Goal: Find contact information: Find contact information

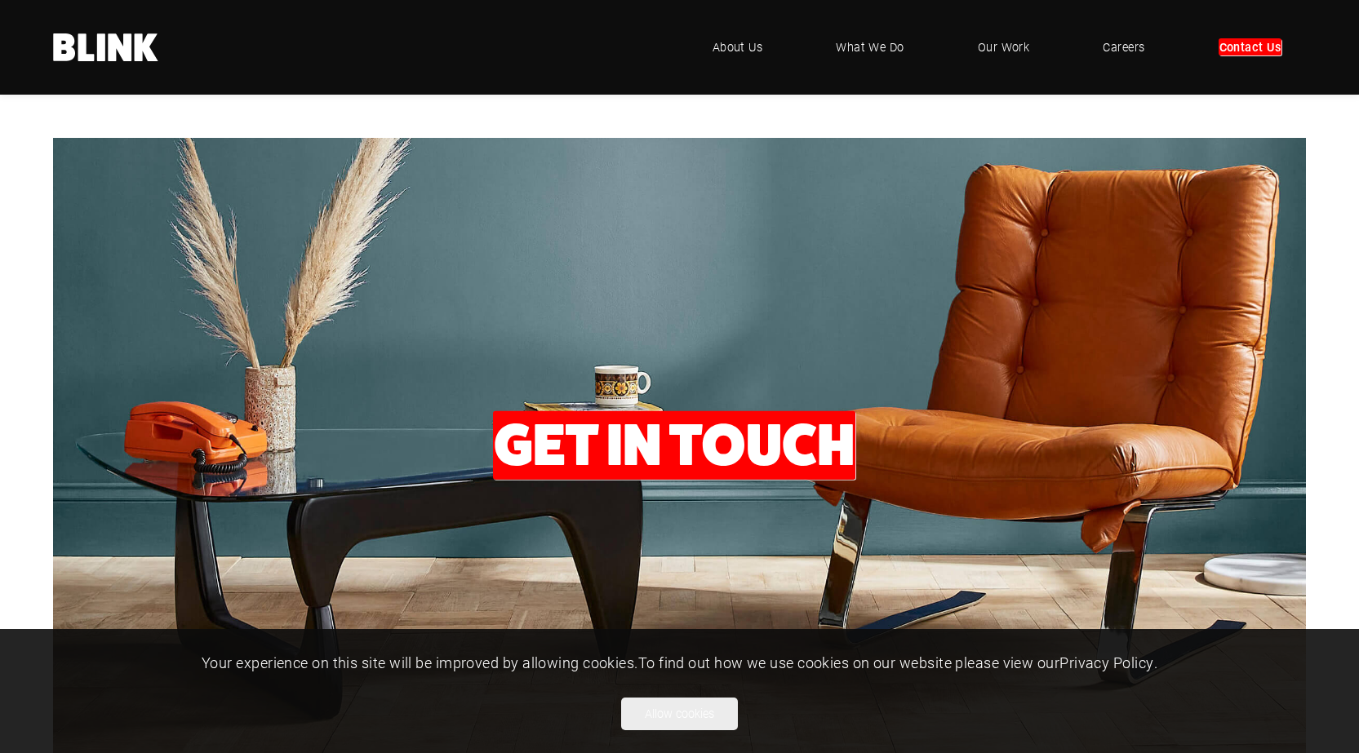
scroll to position [571, 0]
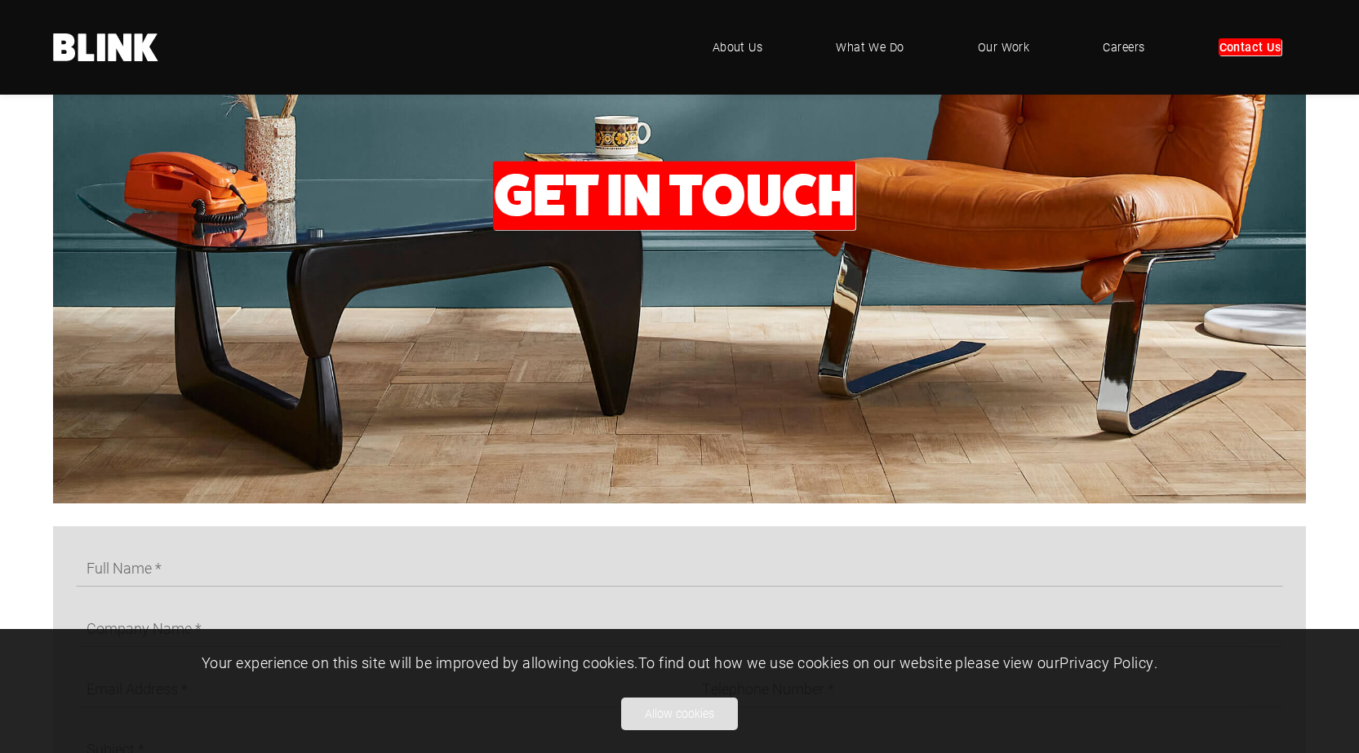
click at [692, 718] on button "Allow cookies" at bounding box center [679, 714] width 117 height 33
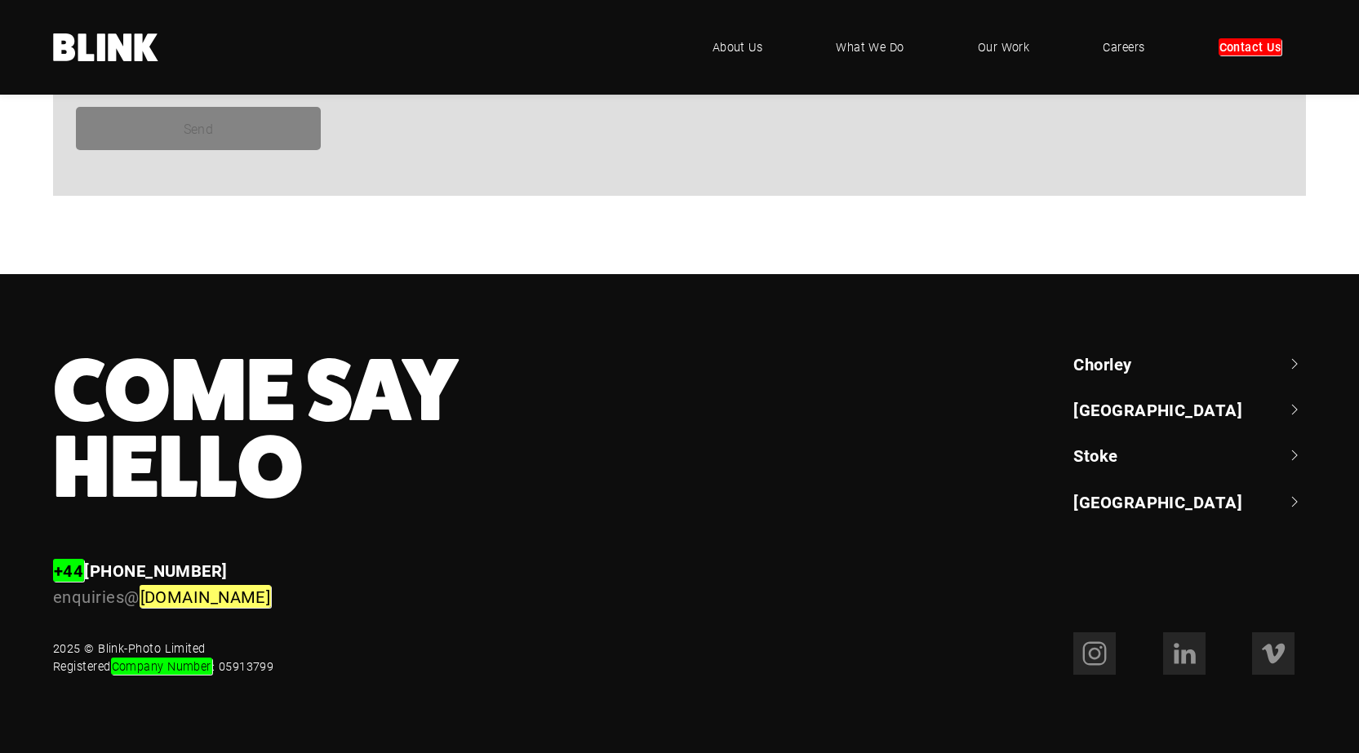
scroll to position [1500, 0]
click at [248, 676] on footer "Come Say Hello Enquiries +44 (0) 1257 264 494 enquiries@ blink-photo.co.uk Chor…" at bounding box center [679, 514] width 1359 height 480
copy div "05913799"
click at [112, 647] on div "2025 © Blink-Photo Limited Registered Company Number : 05913799" at bounding box center [163, 657] width 220 height 35
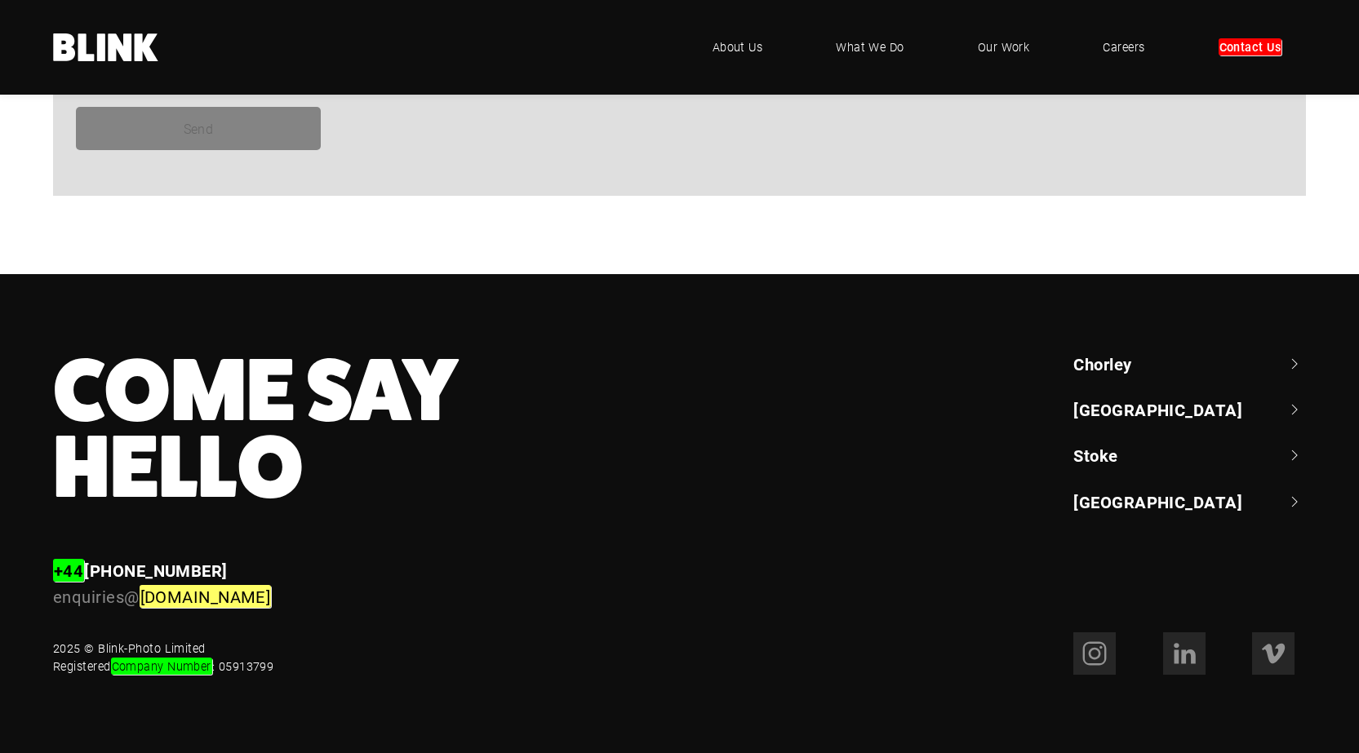
copy div "Blink-Photo Limited"
drag, startPoint x: 112, startPoint y: 647, endPoint x: 162, endPoint y: 647, distance: 49.8
click at [162, 647] on div "2025 © Blink-Photo Limited Registered Company Number : 05913799" at bounding box center [163, 657] width 220 height 35
click at [1260, 49] on em "Contact Us" at bounding box center [1251, 46] width 64 height 17
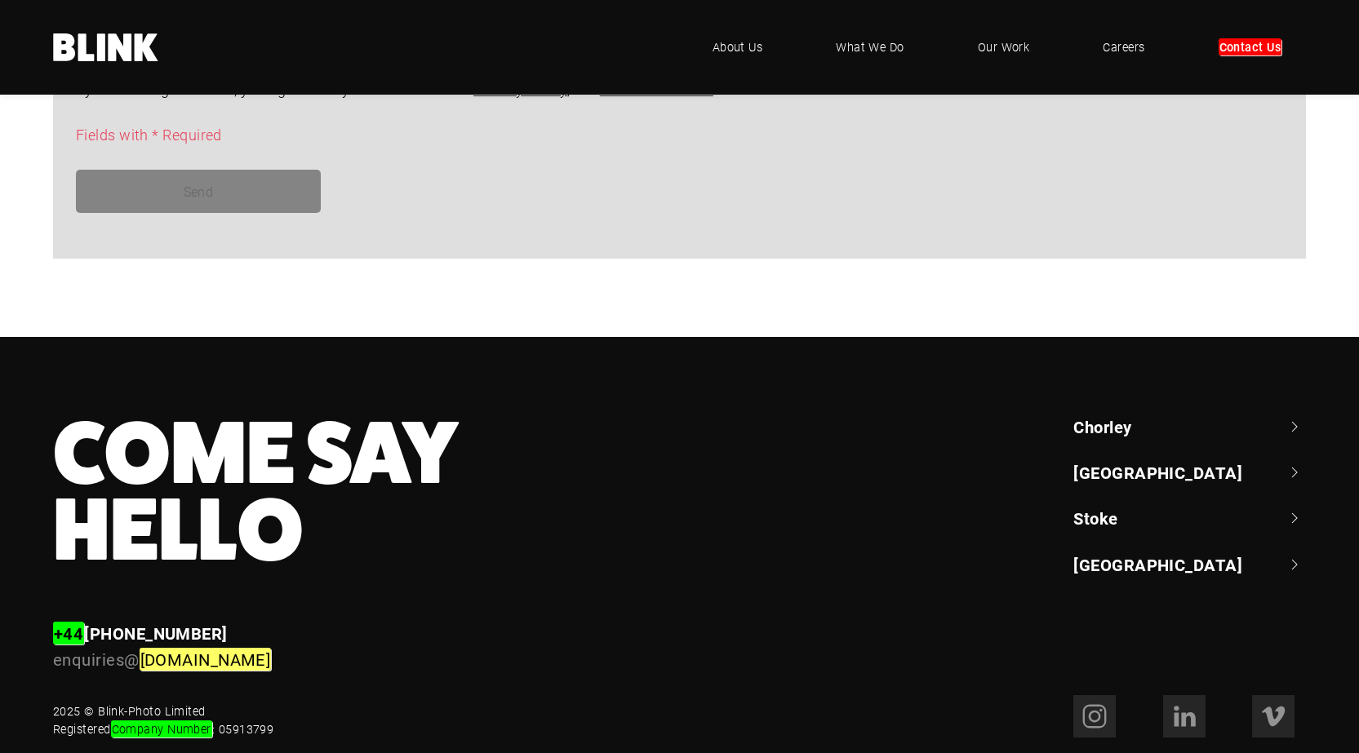
scroll to position [1500, 0]
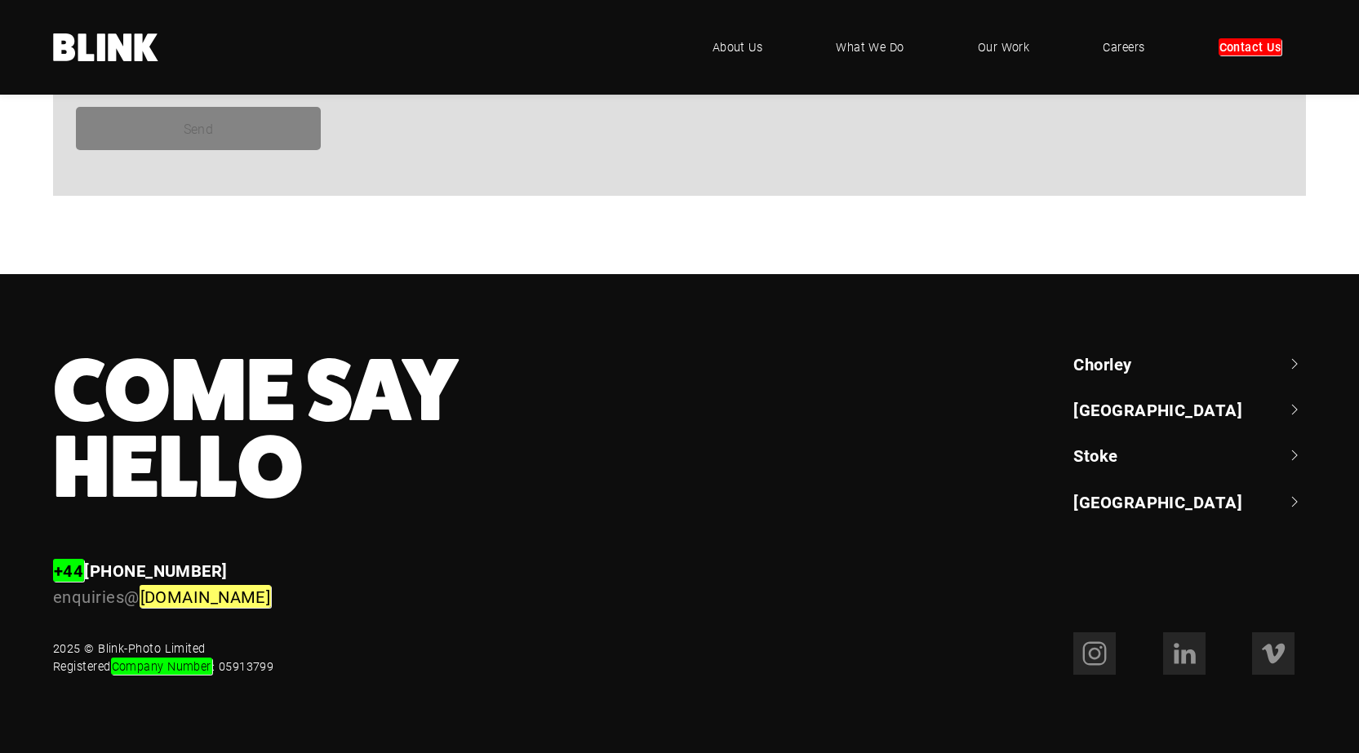
click at [1117, 402] on link "[GEOGRAPHIC_DATA]" at bounding box center [1189, 409] width 233 height 23
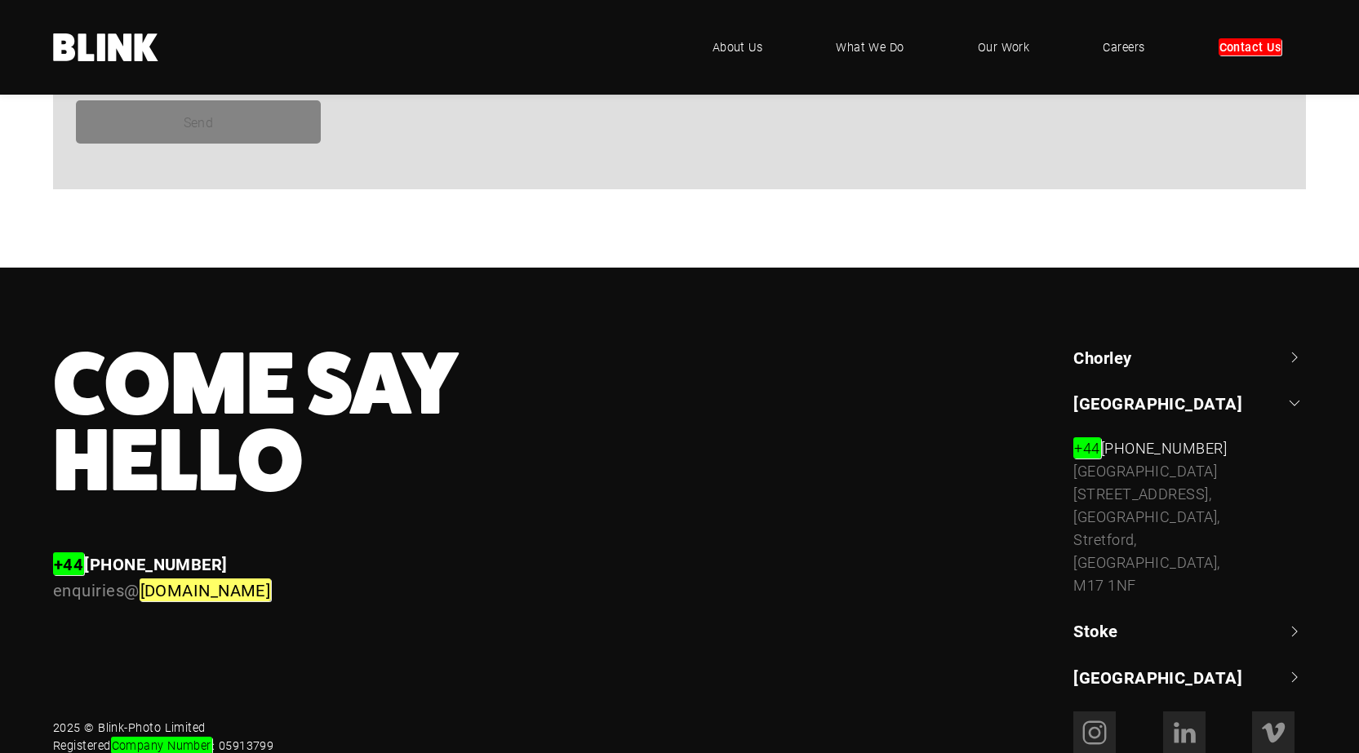
click at [1135, 391] on ul "[GEOGRAPHIC_DATA] +44 (0) 1257 264 [STREET_ADDRESS] [PHONE_NUMBER] [STREET_ADDR…" at bounding box center [1189, 518] width 233 height 344
click at [1149, 366] on link "Chorley" at bounding box center [1189, 357] width 233 height 23
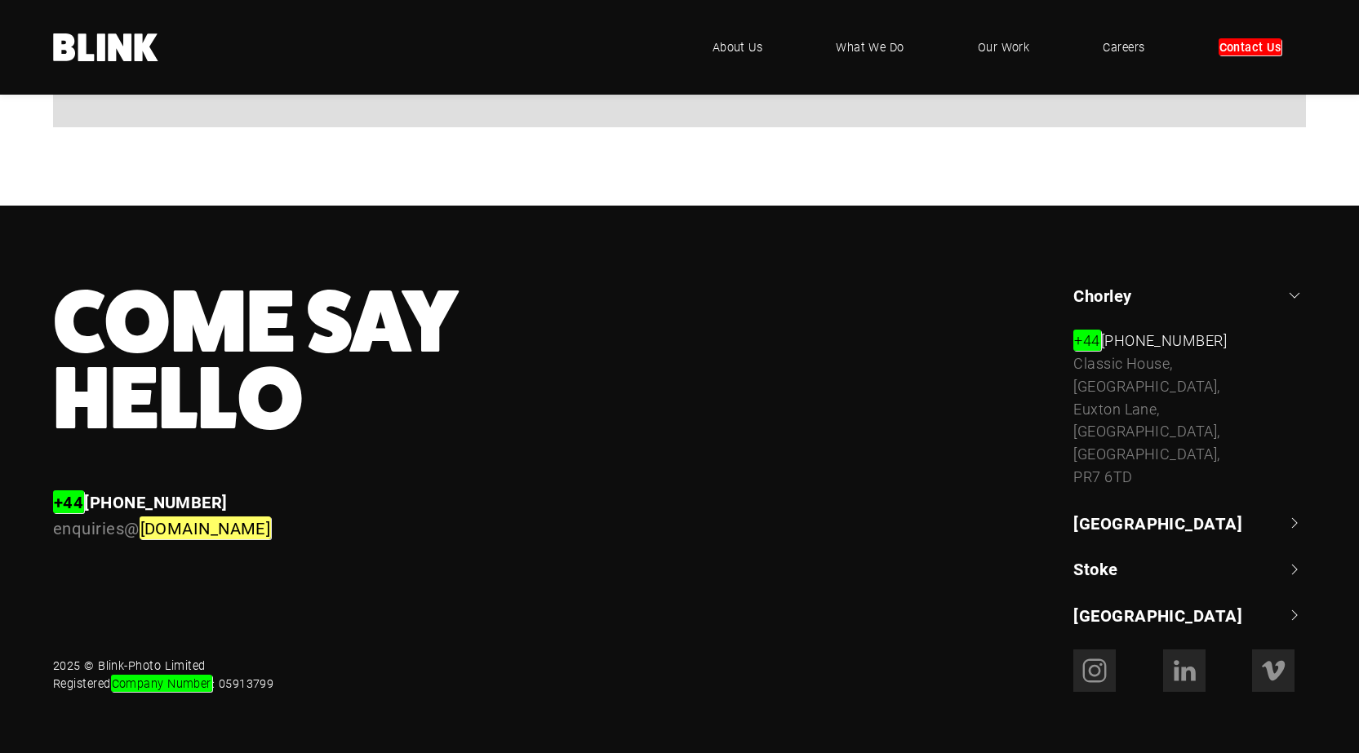
scroll to position [1563, 0]
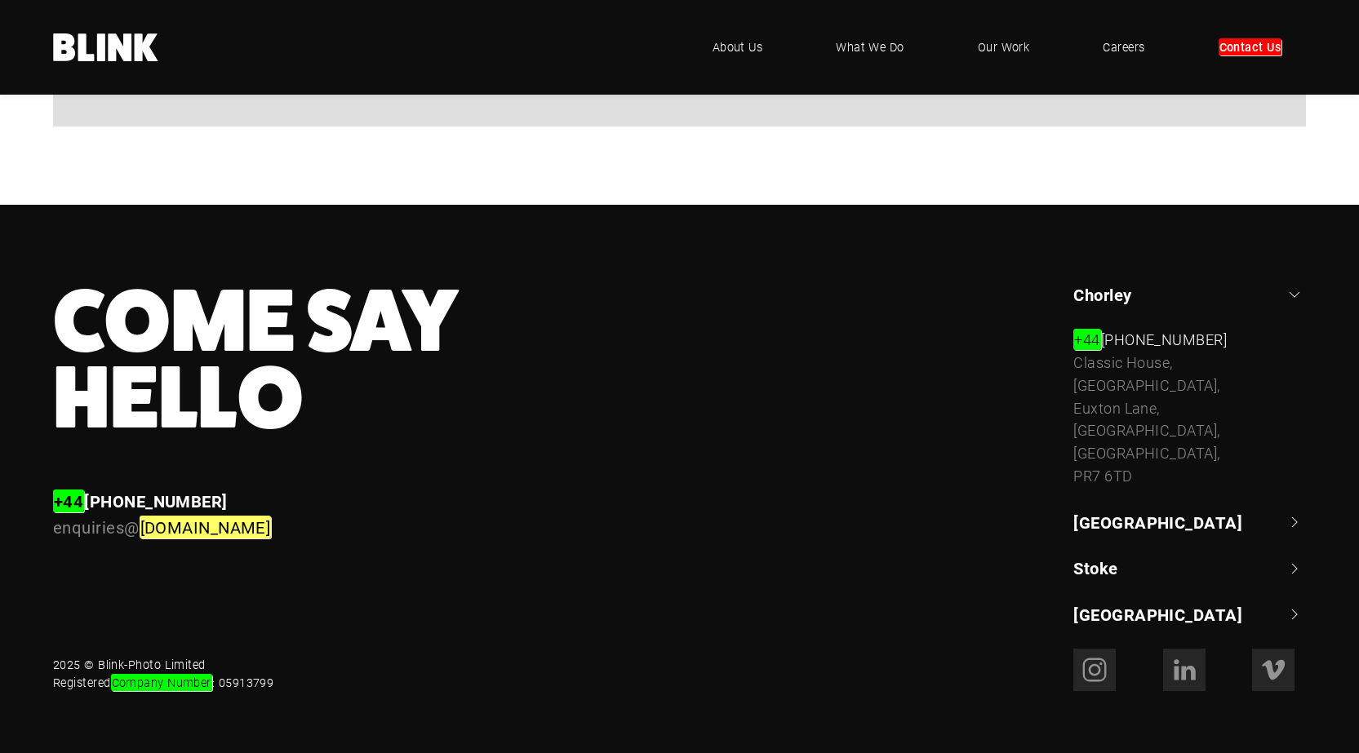
click at [1130, 557] on link "Stoke" at bounding box center [1189, 568] width 233 height 23
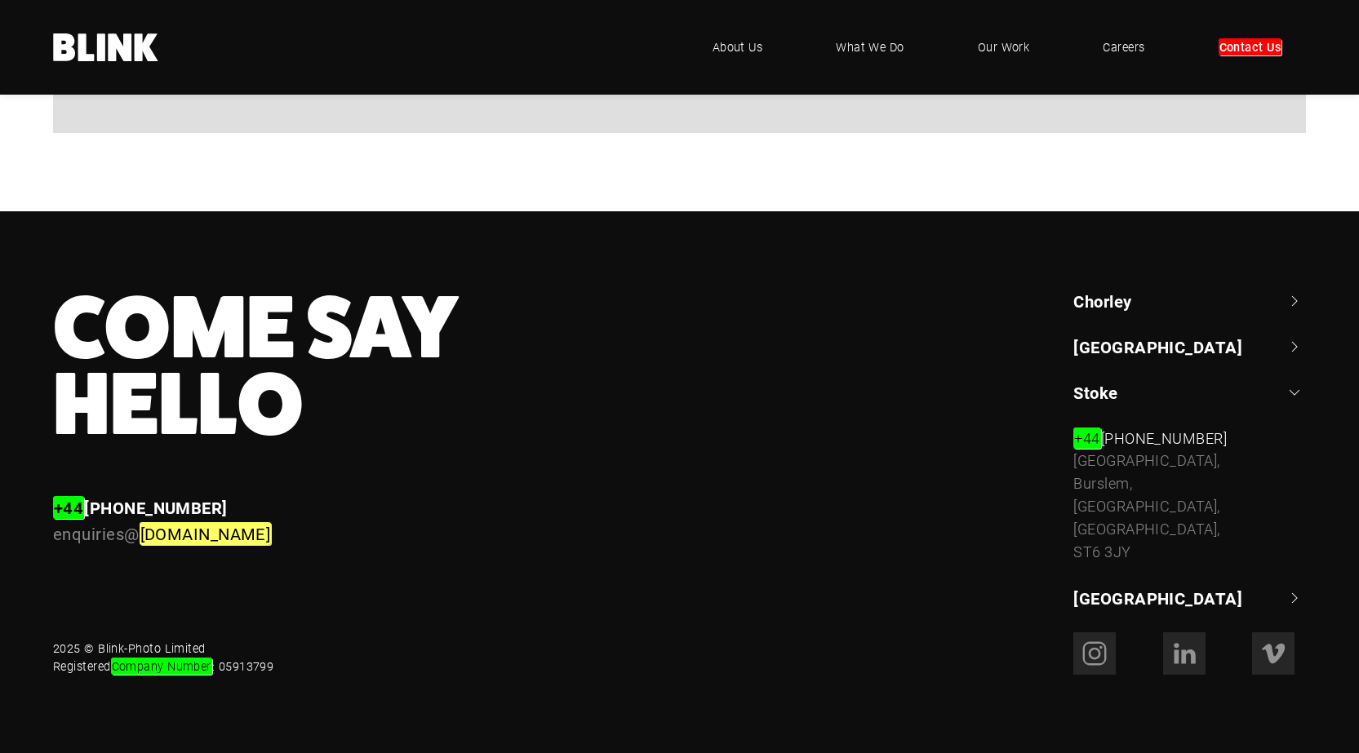
click at [1128, 600] on link "[GEOGRAPHIC_DATA]" at bounding box center [1189, 598] width 233 height 23
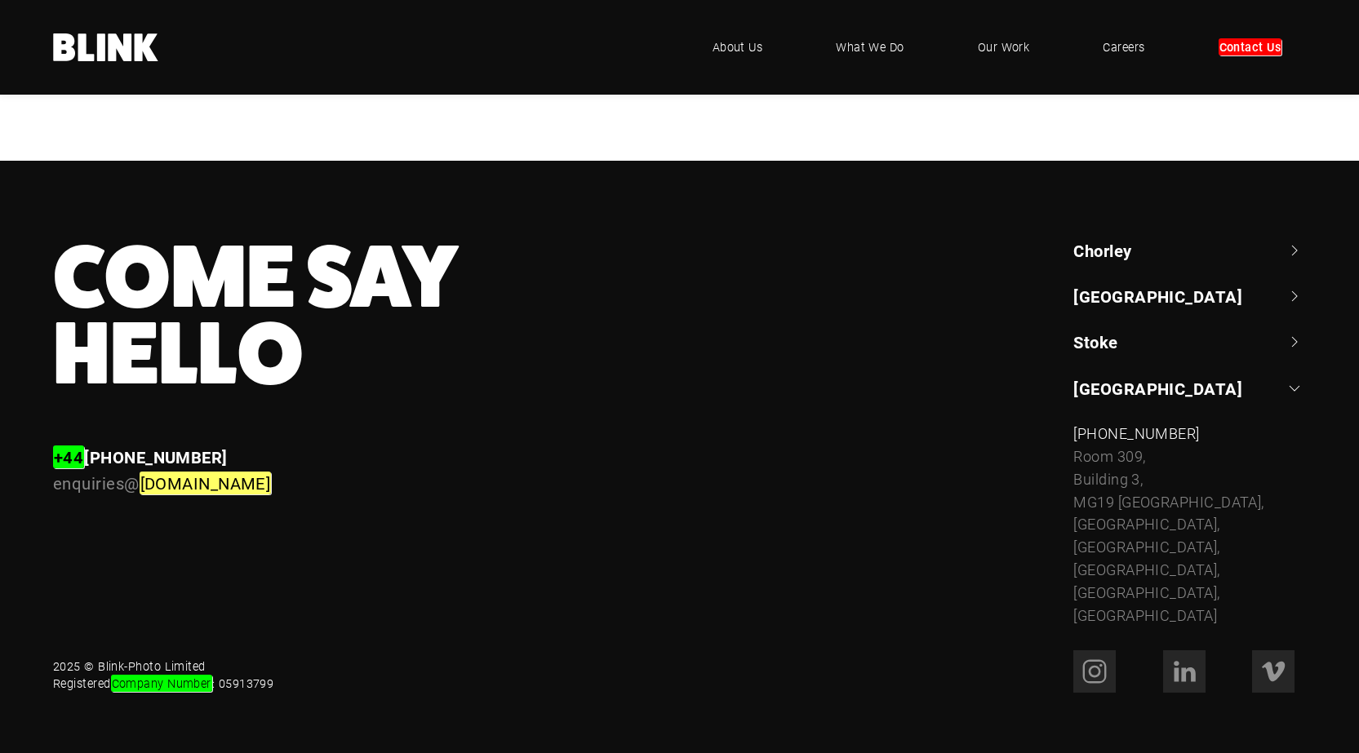
scroll to position [1631, 0]
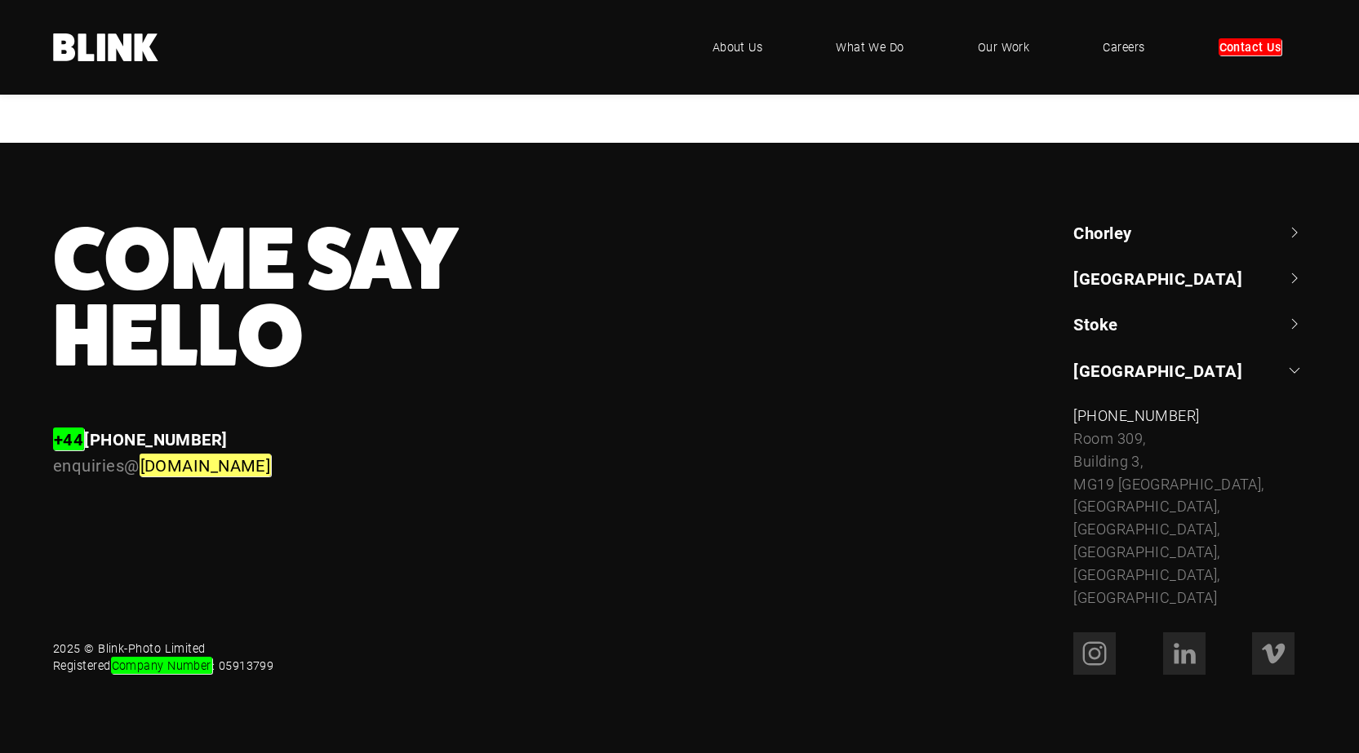
click at [1157, 231] on link "Chorley" at bounding box center [1189, 232] width 233 height 23
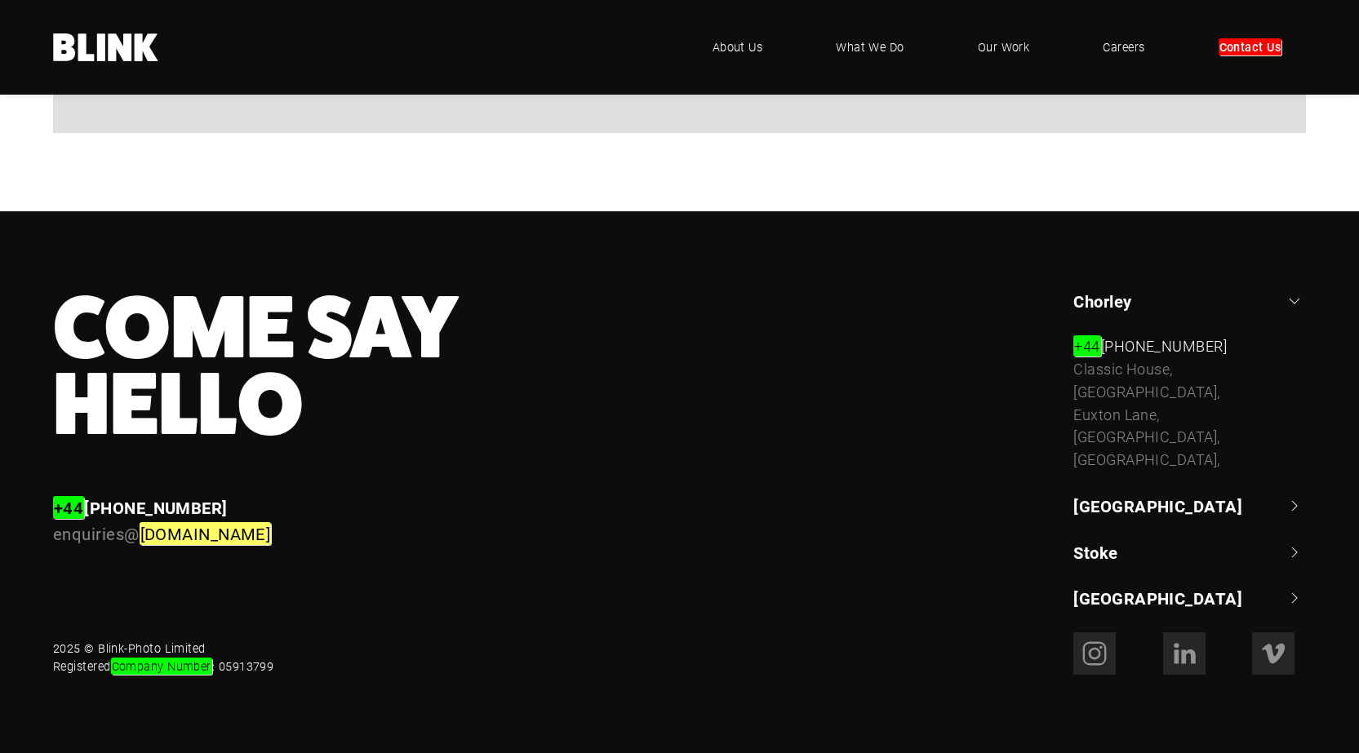
scroll to position [1563, 0]
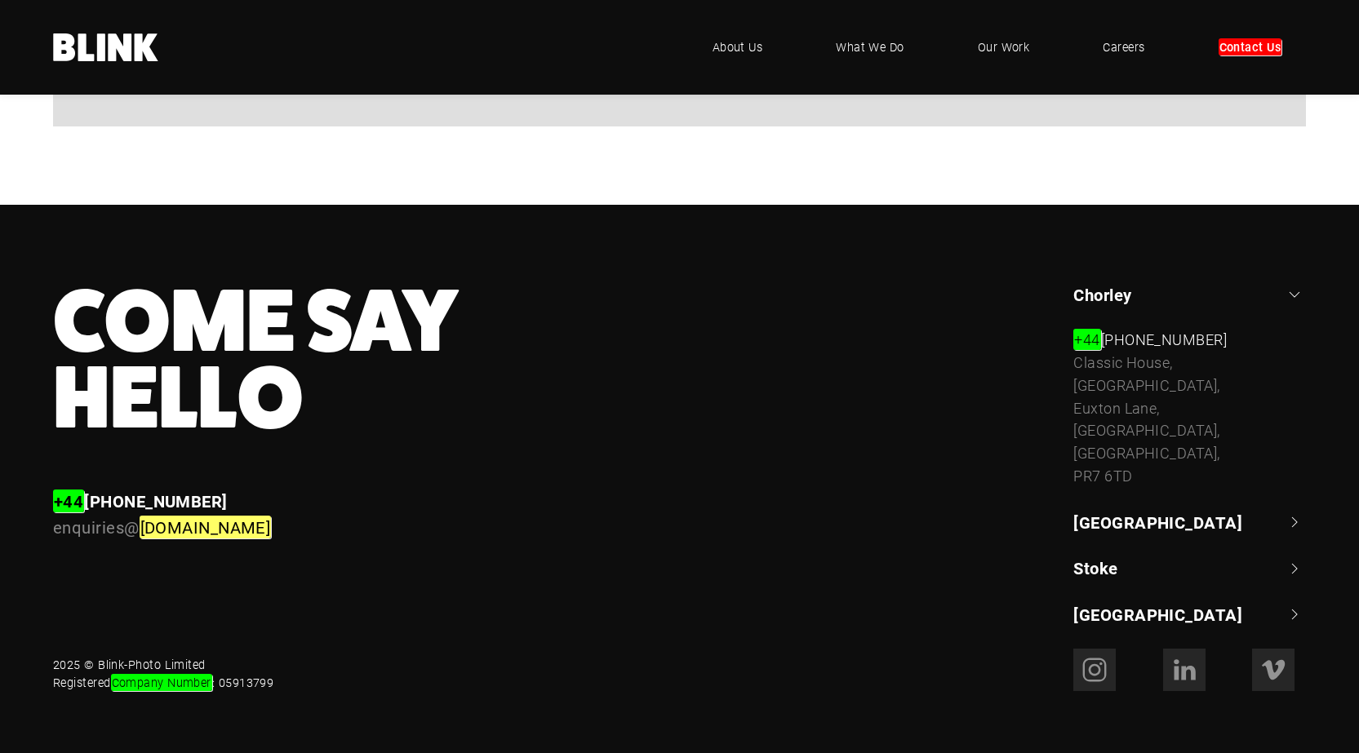
click at [1166, 511] on link "[GEOGRAPHIC_DATA]" at bounding box center [1189, 522] width 233 height 23
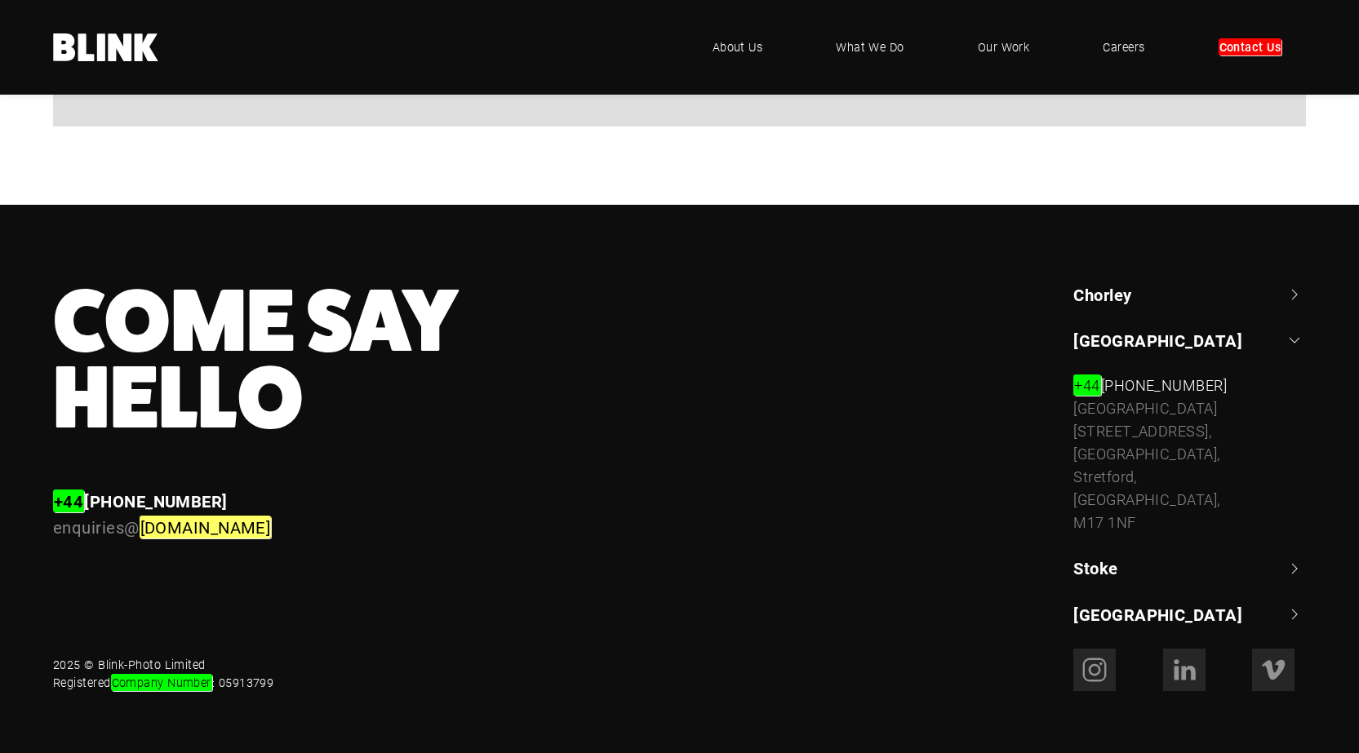
click at [1211, 298] on link "Chorley" at bounding box center [1189, 294] width 233 height 23
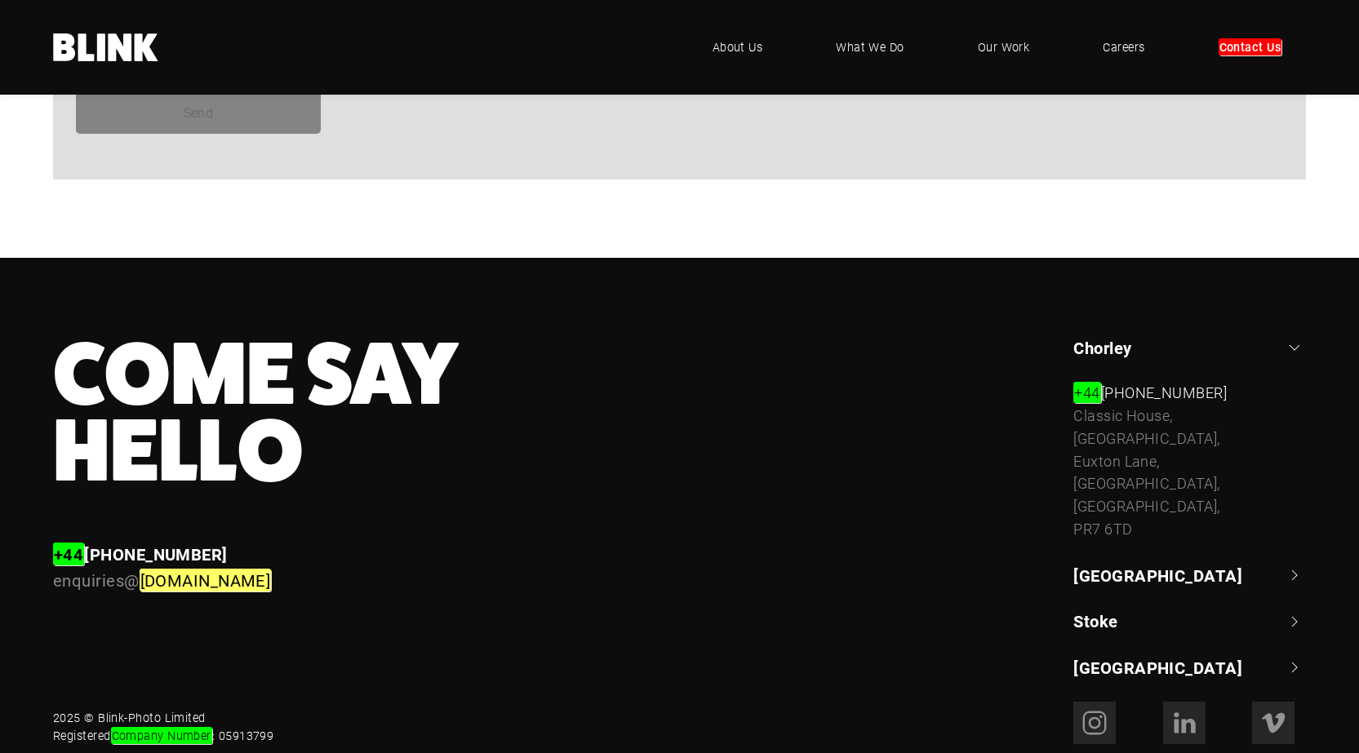
scroll to position [1482, 0]
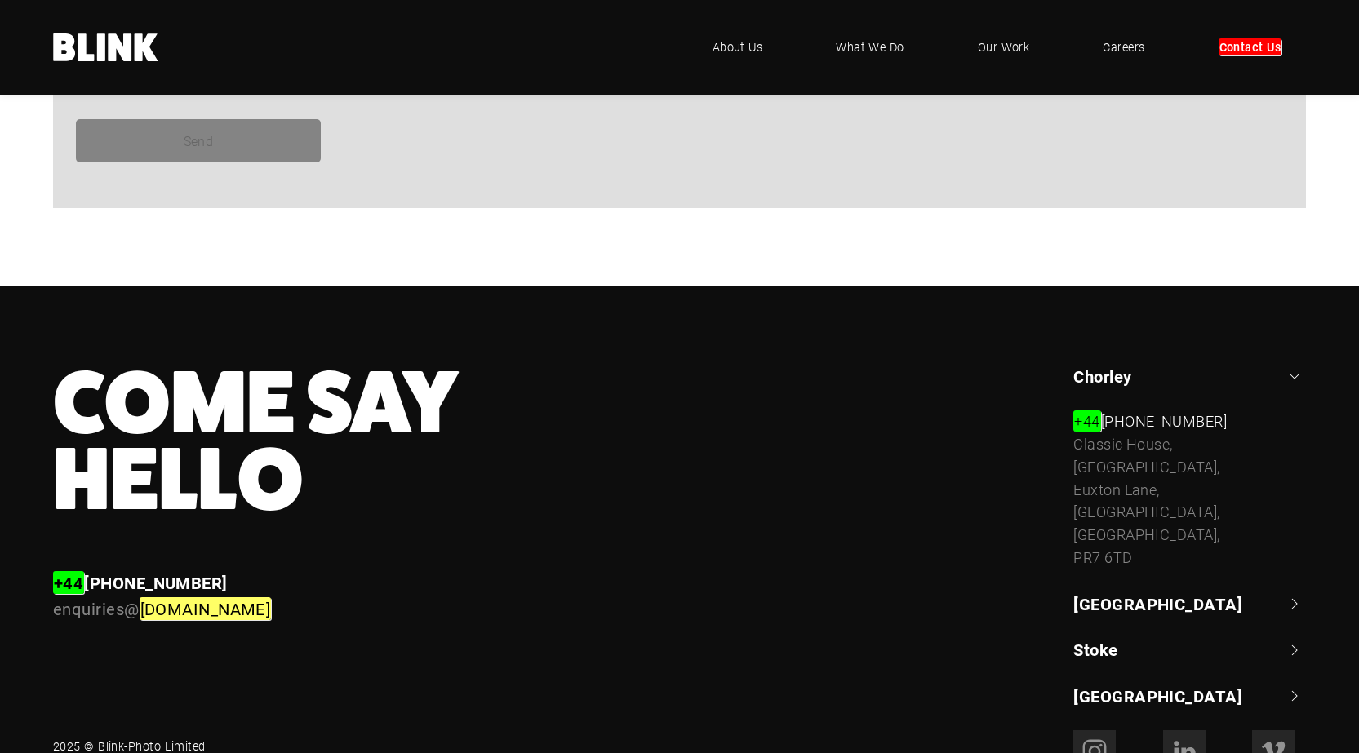
click at [1107, 451] on div "Classic House, Xton Business Park, Euxton Lane, Chorley, Lancashire, PR7 6TD" at bounding box center [1189, 501] width 233 height 136
copy div "Classic House"
drag, startPoint x: 1107, startPoint y: 451, endPoint x: 1137, endPoint y: 447, distance: 30.6
click at [1137, 447] on div "Classic House, Xton Business Park, Euxton Lane, Chorley, Lancashire, PR7 6TD" at bounding box center [1189, 501] width 233 height 136
click at [1101, 545] on div "Classic House, Xton Business Park, Euxton Lane, Chorley, Lancashire, PR7 6TD" at bounding box center [1189, 501] width 233 height 136
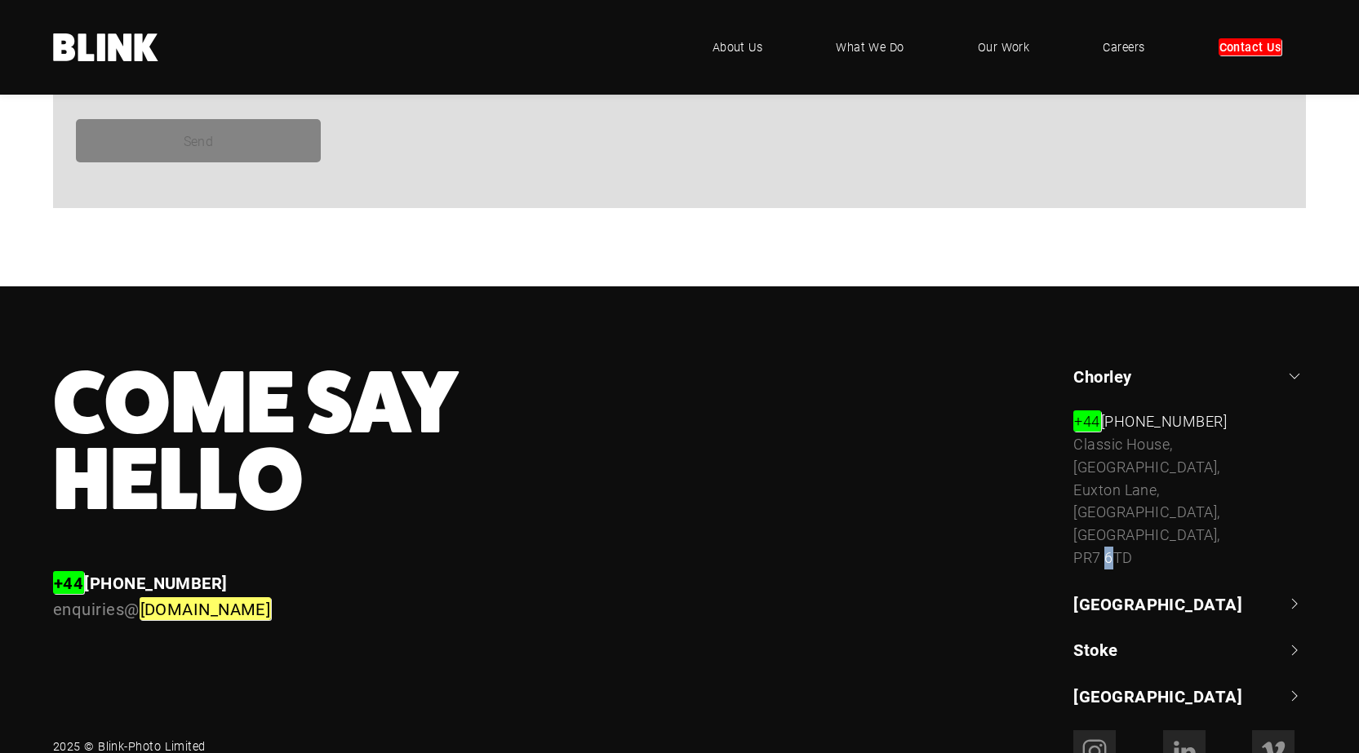
click at [1104, 545] on div "Classic House, Xton Business Park, Euxton Lane, Chorley, Lancashire, PR7 6TD" at bounding box center [1189, 501] width 233 height 136
click at [1091, 540] on div "Classic House, Xton Business Park, Euxton Lane, Chorley, Lancashire, PR7 6TD" at bounding box center [1189, 501] width 233 height 136
copy div "PR7 6TD"
drag, startPoint x: 1091, startPoint y: 540, endPoint x: 1118, endPoint y: 540, distance: 26.9
click at [1118, 540] on div "Classic House, Xton Business Park, Euxton Lane, Chorley, Lancashire, PR7 6TD" at bounding box center [1189, 501] width 233 height 136
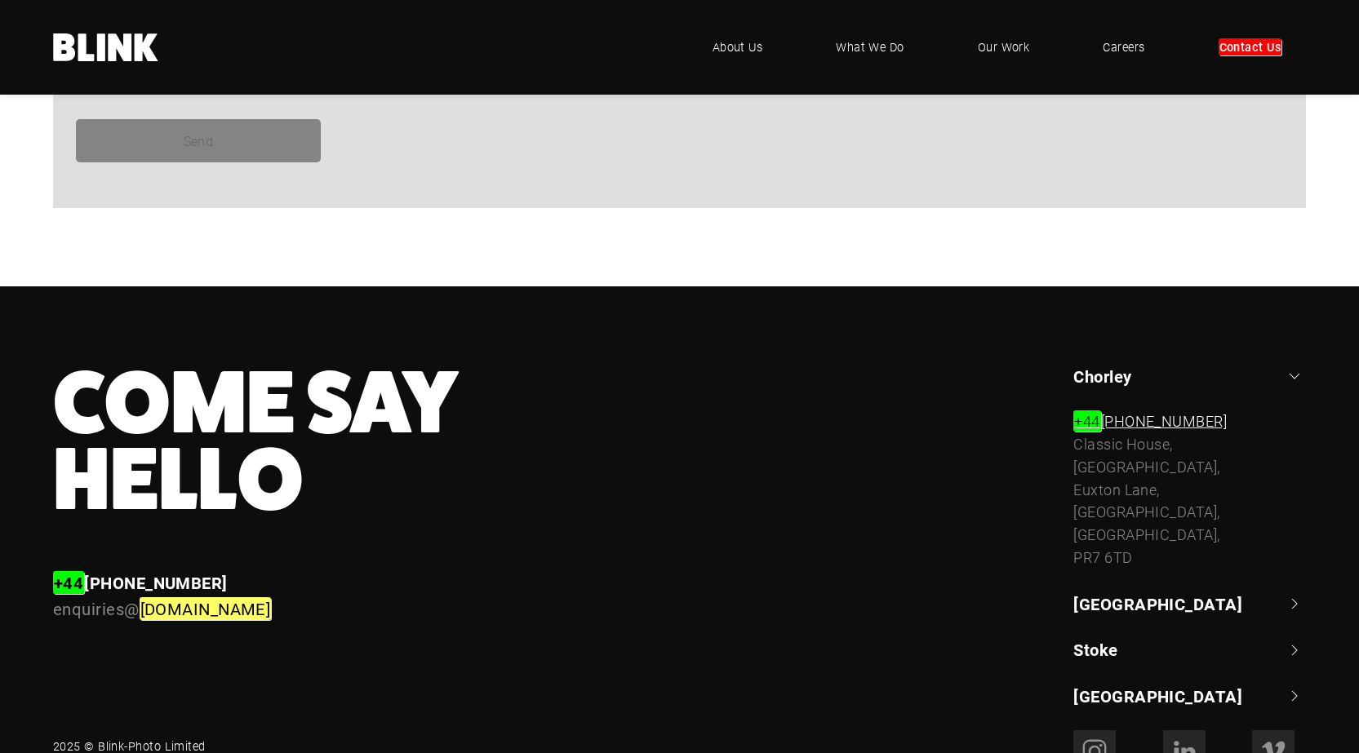
copy link "1257 264 494"
drag, startPoint x: 1237, startPoint y: 424, endPoint x: 1126, endPoint y: 420, distance: 111.1
click at [1126, 420] on div "+44 (0) 1257 264 494" at bounding box center [1189, 422] width 233 height 23
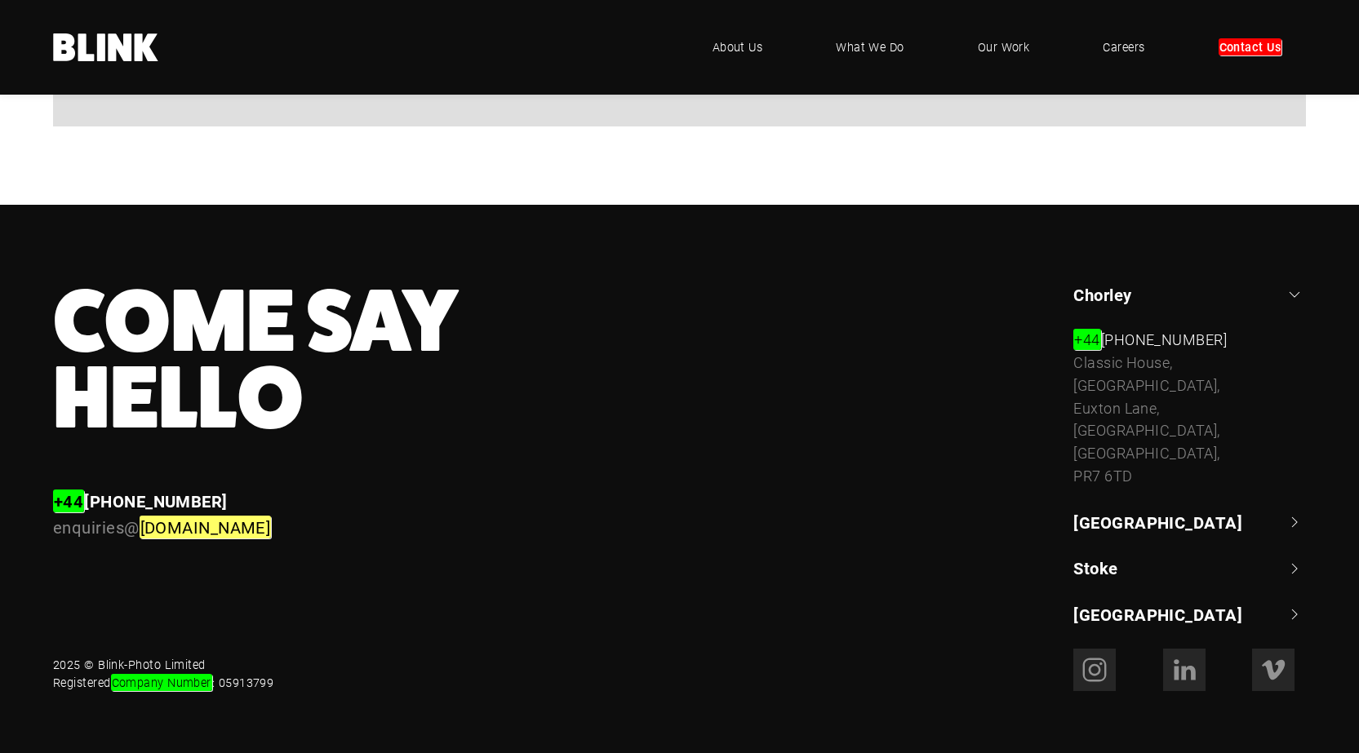
copy link "enquiries@ blink-photo.co.uk"
drag, startPoint x: 319, startPoint y: 544, endPoint x: 48, endPoint y: 533, distance: 271.2
click at [48, 533] on div "Enquiries +44 (0) 1257 264 494 enquiries@ blink-photo.co.uk" at bounding box center [413, 514] width 766 height 51
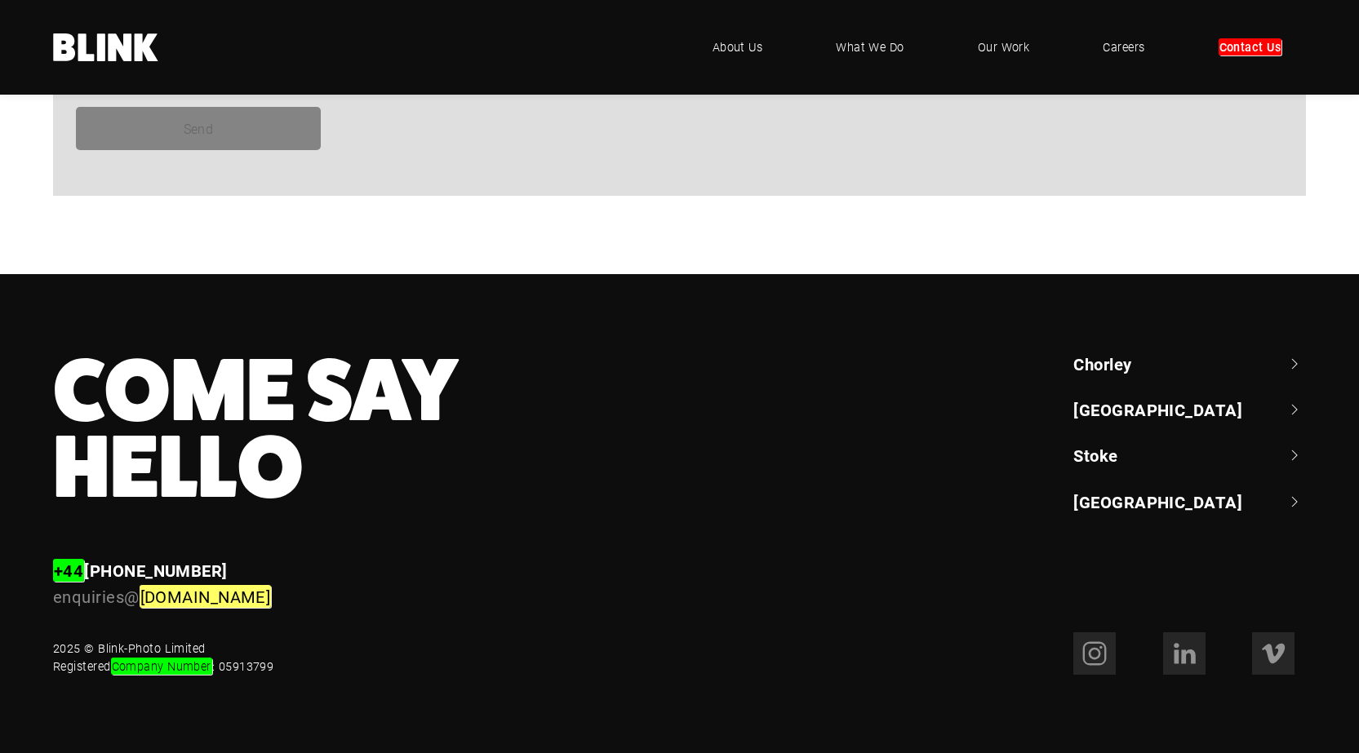
scroll to position [1255, 0]
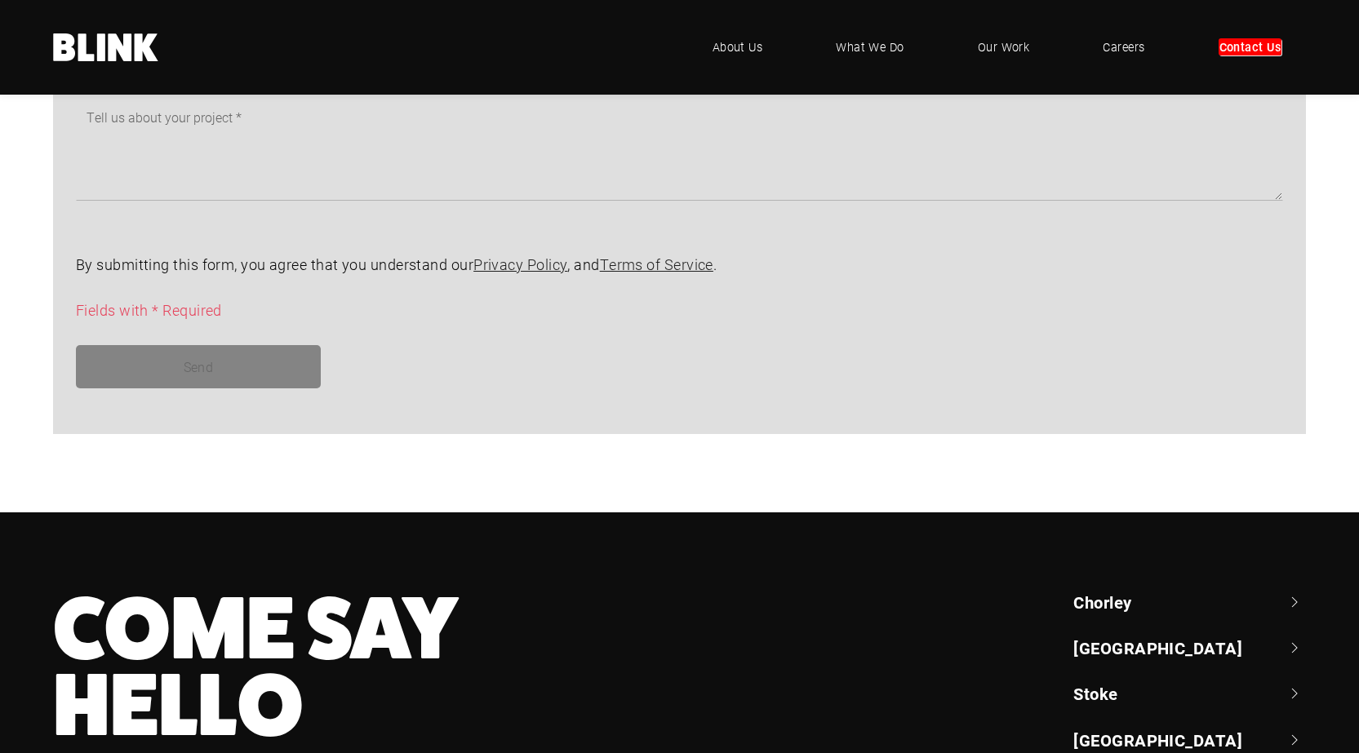
click at [1158, 608] on link "Chorley" at bounding box center [1189, 602] width 233 height 23
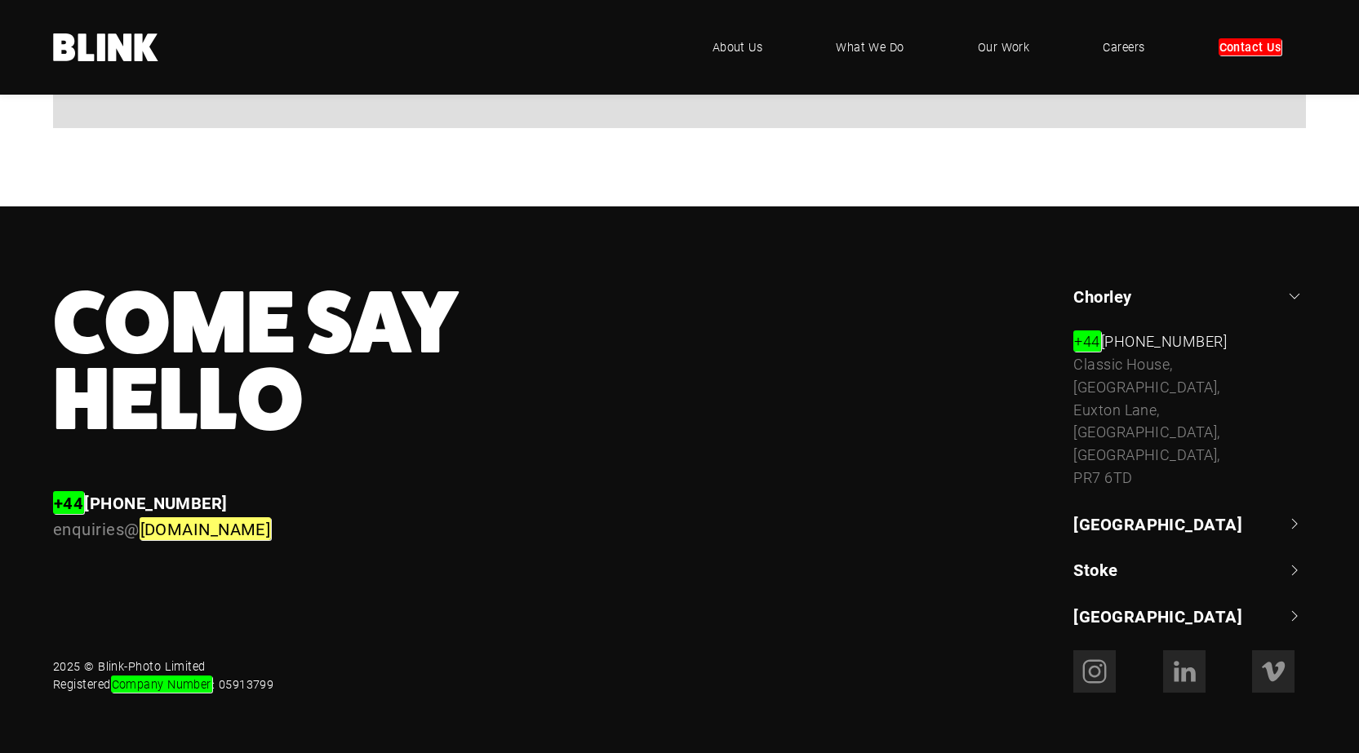
scroll to position [1563, 0]
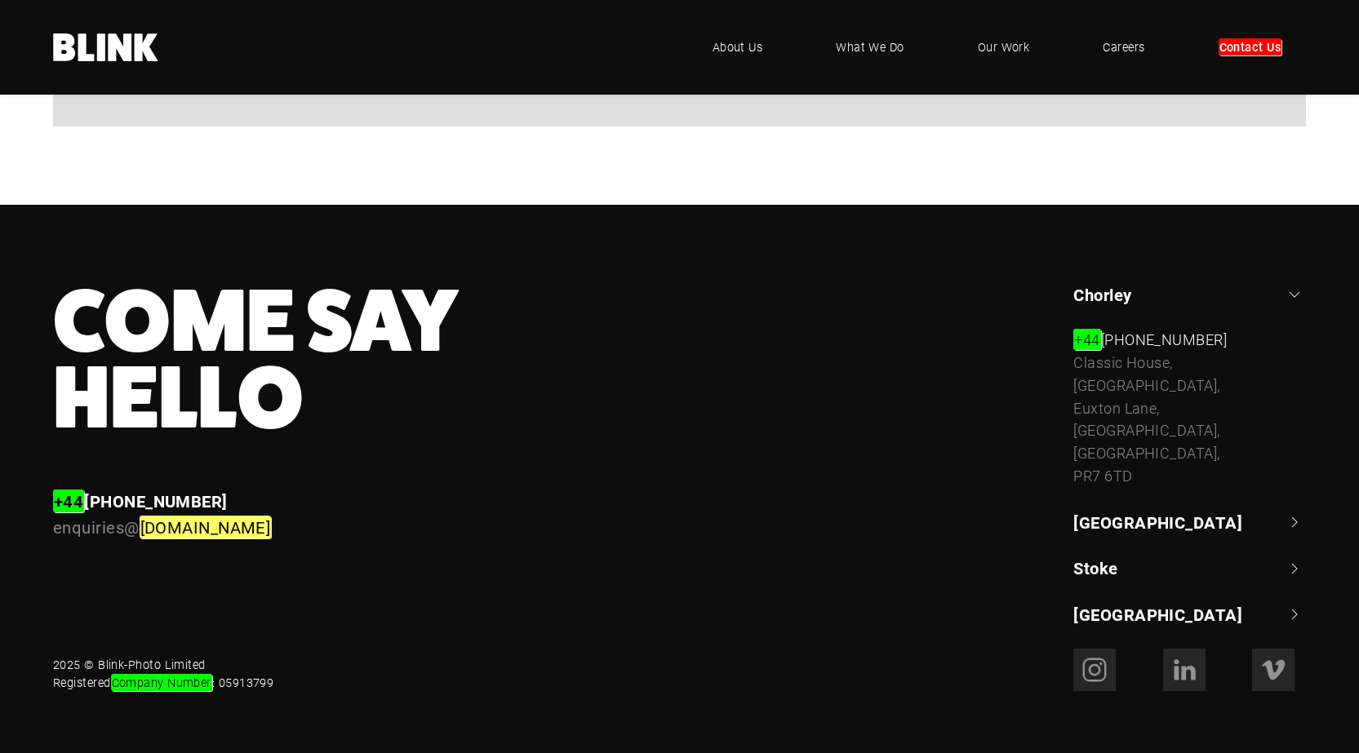
click at [1171, 522] on ul "[GEOGRAPHIC_DATA] +44 (0) 1257 264 [STREET_ADDRESS] [PHONE_NUMBER] [STREET_ADDR…" at bounding box center [1189, 455] width 233 height 344
click at [1172, 511] on link "[GEOGRAPHIC_DATA]" at bounding box center [1189, 522] width 233 height 23
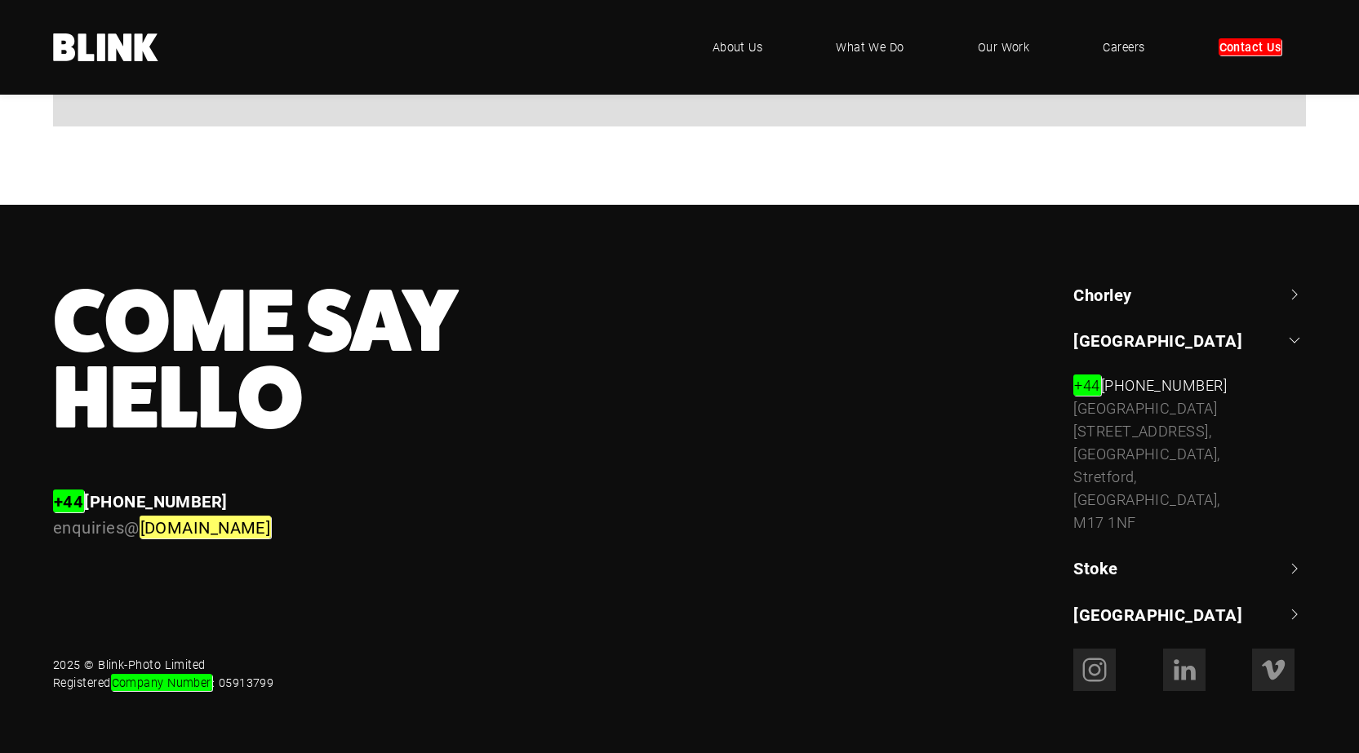
click at [1160, 566] on ul "[GEOGRAPHIC_DATA] +44 (0) 1257 264 [STREET_ADDRESS] [PHONE_NUMBER] [STREET_ADDR…" at bounding box center [1189, 455] width 233 height 344
click at [1168, 557] on link "Stoke" at bounding box center [1189, 568] width 233 height 23
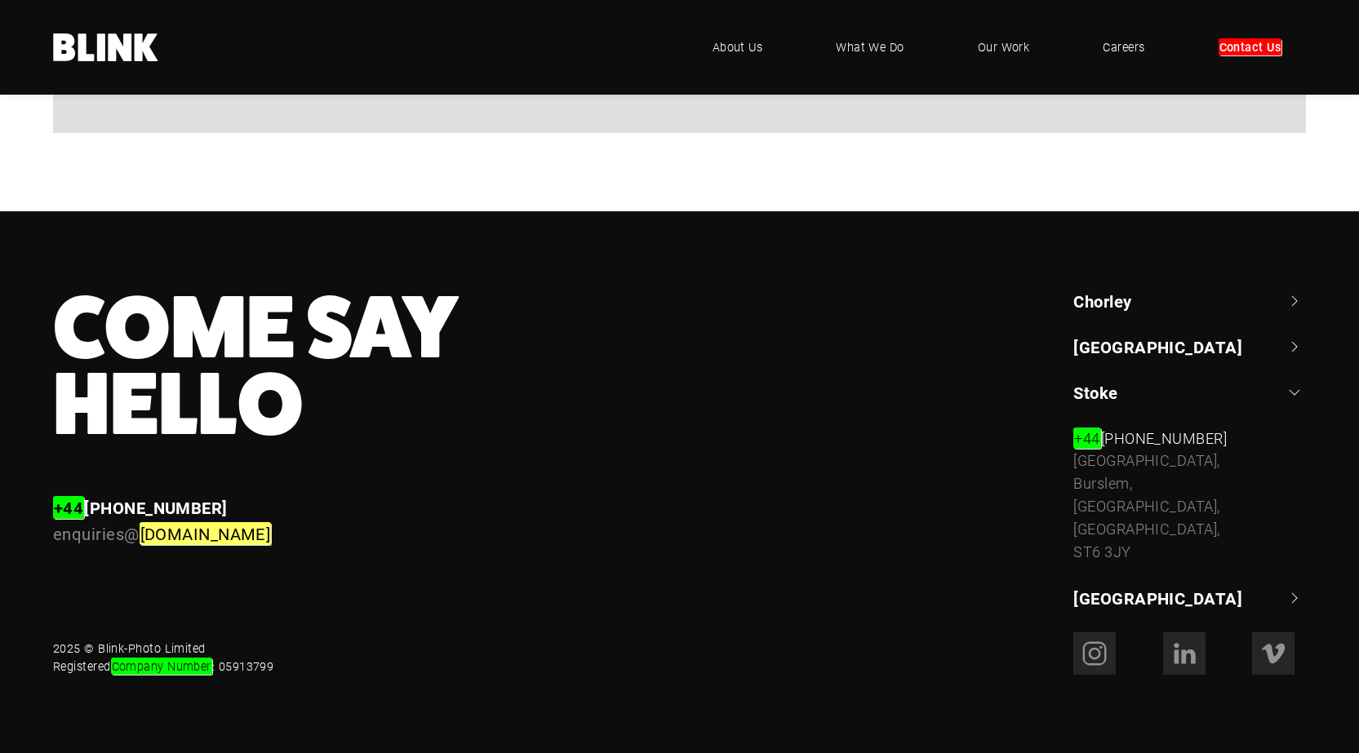
click at [1139, 600] on link "[GEOGRAPHIC_DATA]" at bounding box center [1189, 598] width 233 height 23
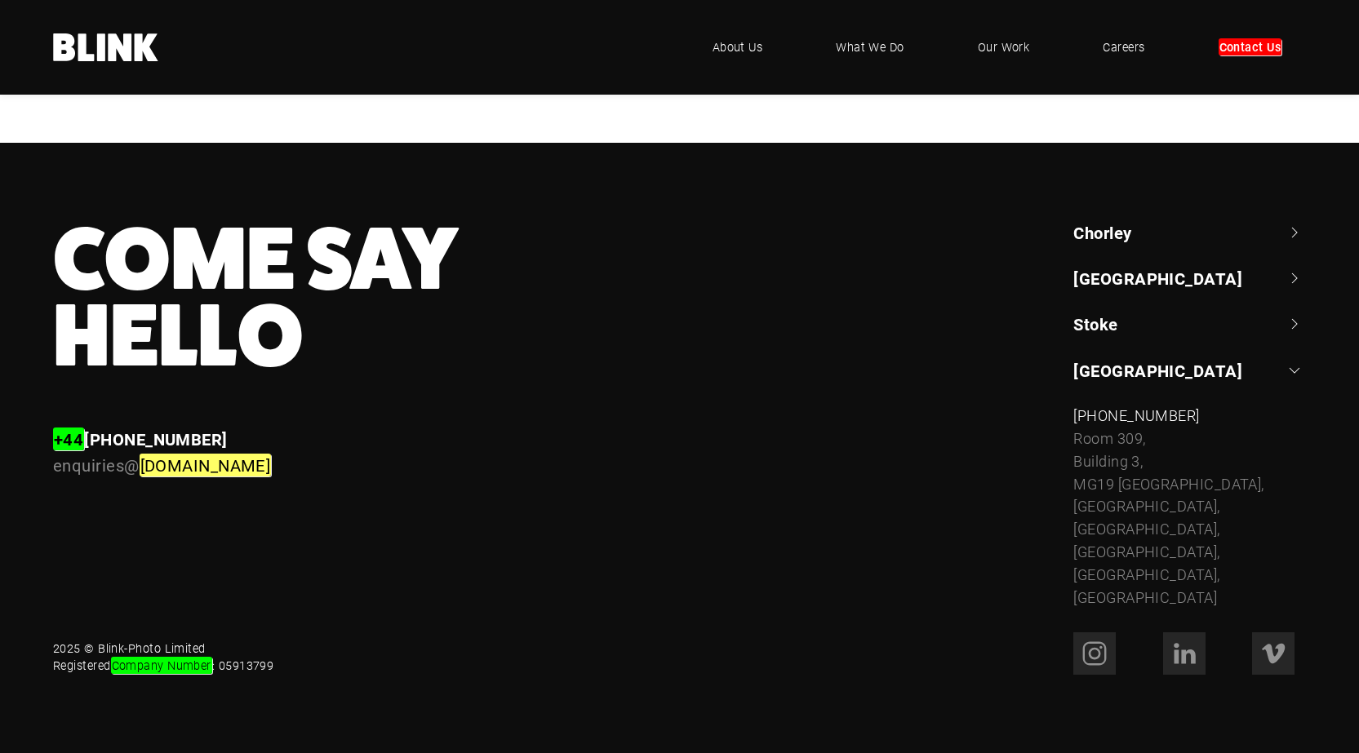
scroll to position [1631, 0]
click at [1189, 653] on icon at bounding box center [1188, 657] width 14 height 15
